Goal: Task Accomplishment & Management: Use online tool/utility

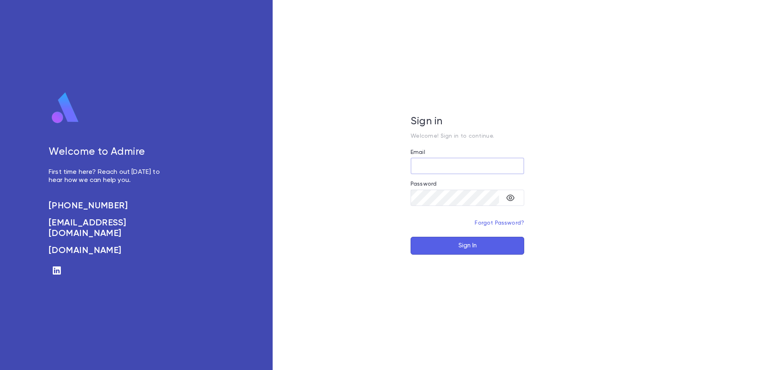
type input "**********"
click at [470, 247] on button "Sign In" at bounding box center [468, 246] width 114 height 18
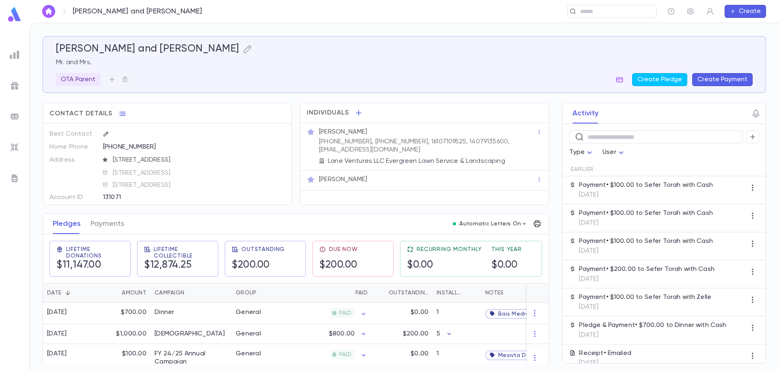
click at [15, 15] on img at bounding box center [14, 14] width 16 height 16
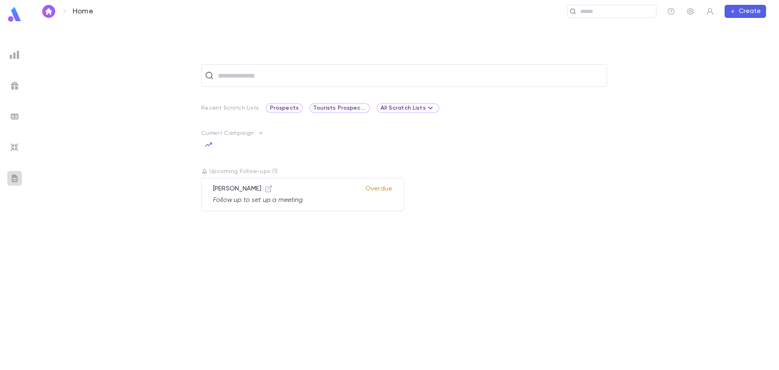
click at [18, 178] on img at bounding box center [15, 178] width 10 height 10
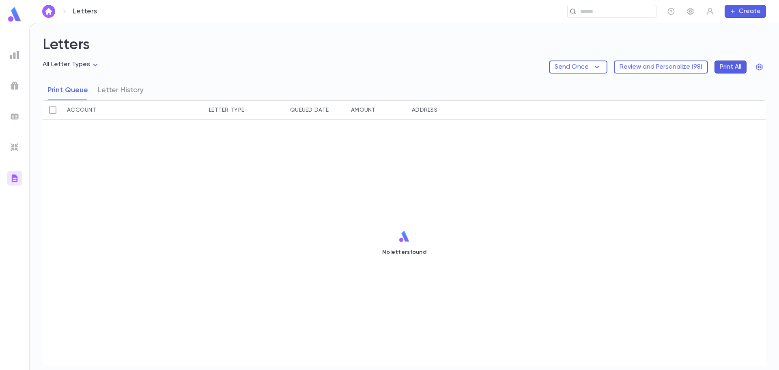
click at [15, 149] on img at bounding box center [15, 147] width 10 height 10
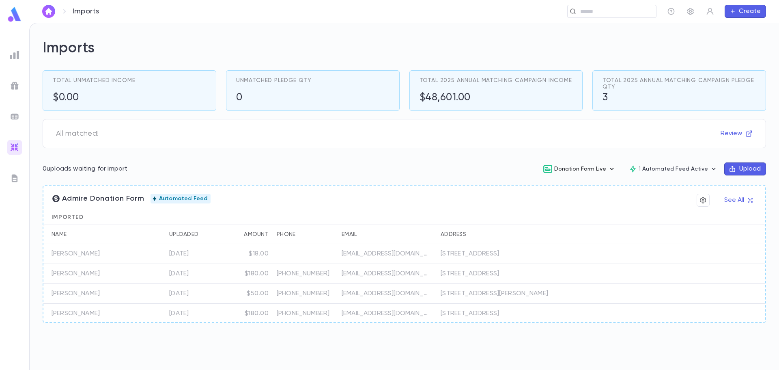
click at [616, 172] on icon "button" at bounding box center [612, 169] width 8 height 8
click at [575, 226] on li "Embed" at bounding box center [586, 224] width 84 height 13
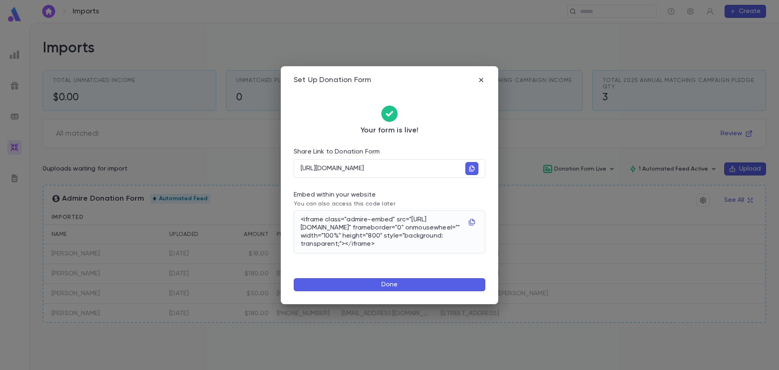
click at [476, 171] on button "button" at bounding box center [471, 168] width 13 height 13
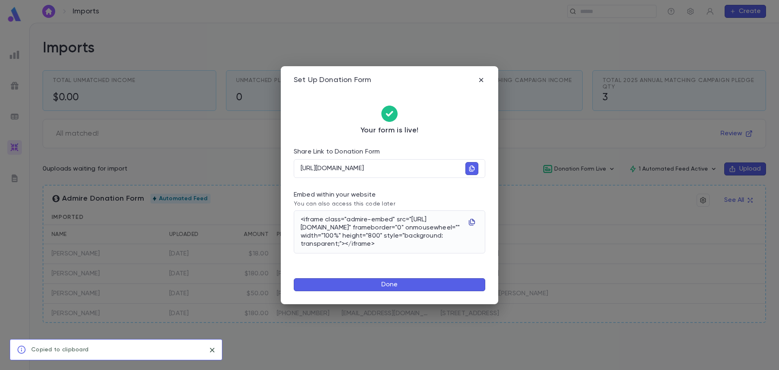
click at [472, 219] on icon "button" at bounding box center [472, 222] width 6 height 7
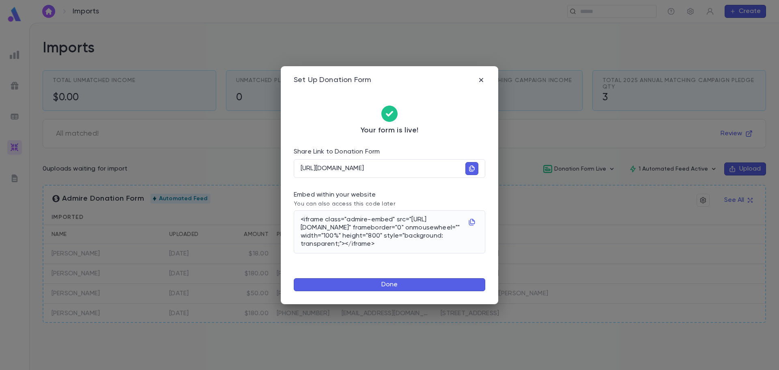
click at [426, 287] on button "Done" at bounding box center [390, 284] width 192 height 13
